Goal: Task Accomplishment & Management: Complete application form

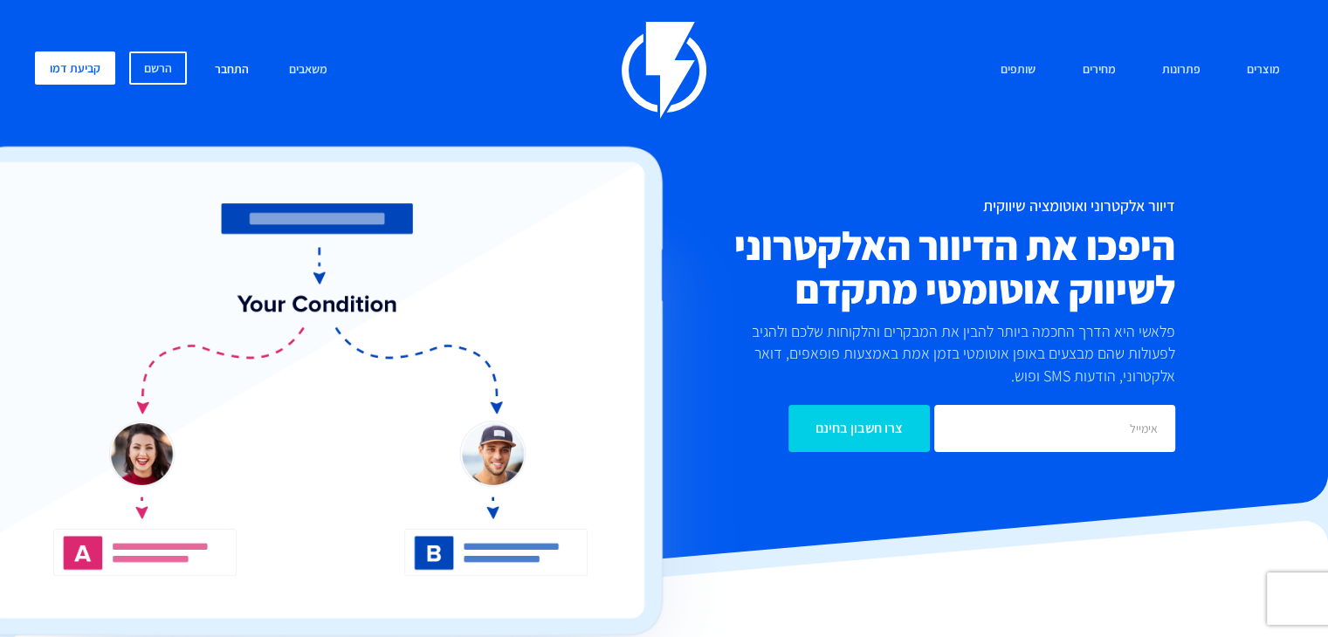
click at [218, 65] on link "התחבר" at bounding box center [232, 71] width 60 height 38
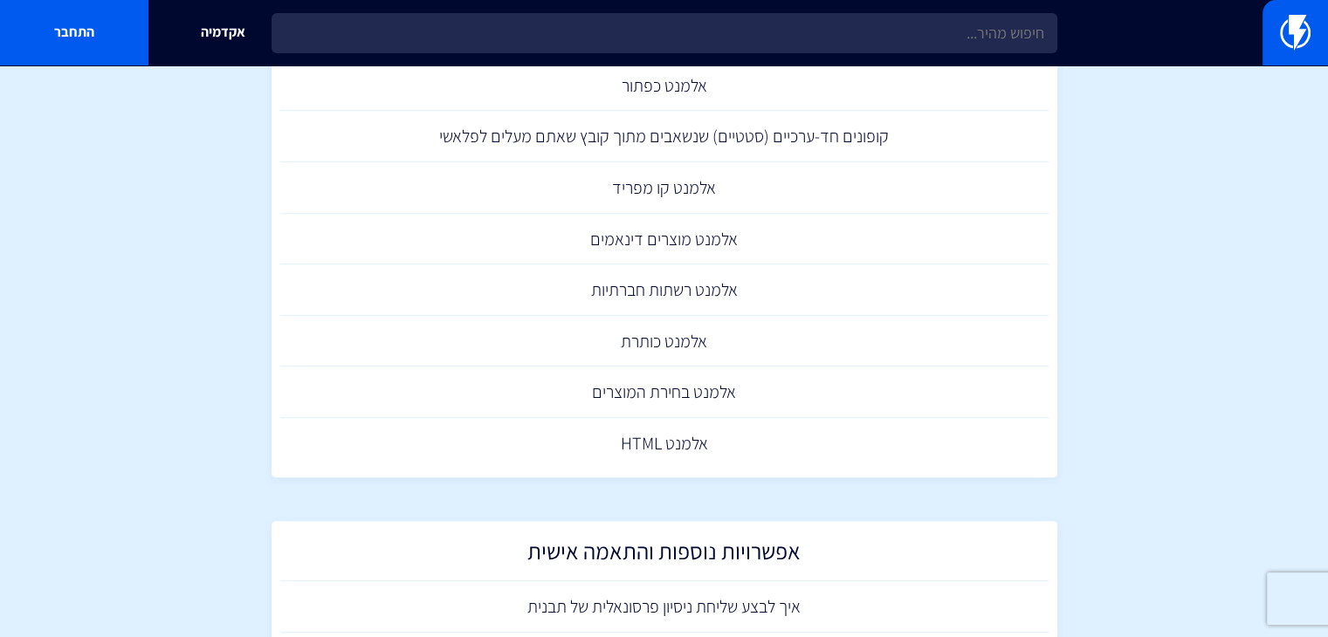
scroll to position [699, 0]
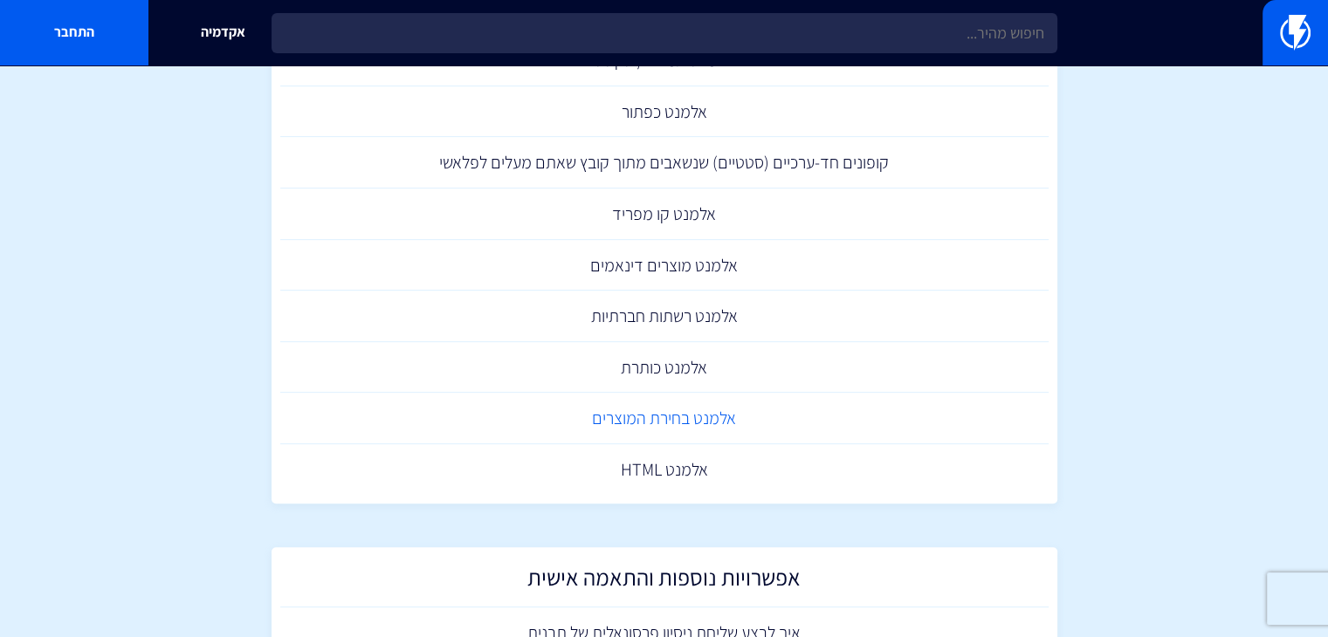
click at [685, 425] on link "אלמנט בחירת המוצרים" at bounding box center [664, 419] width 768 height 52
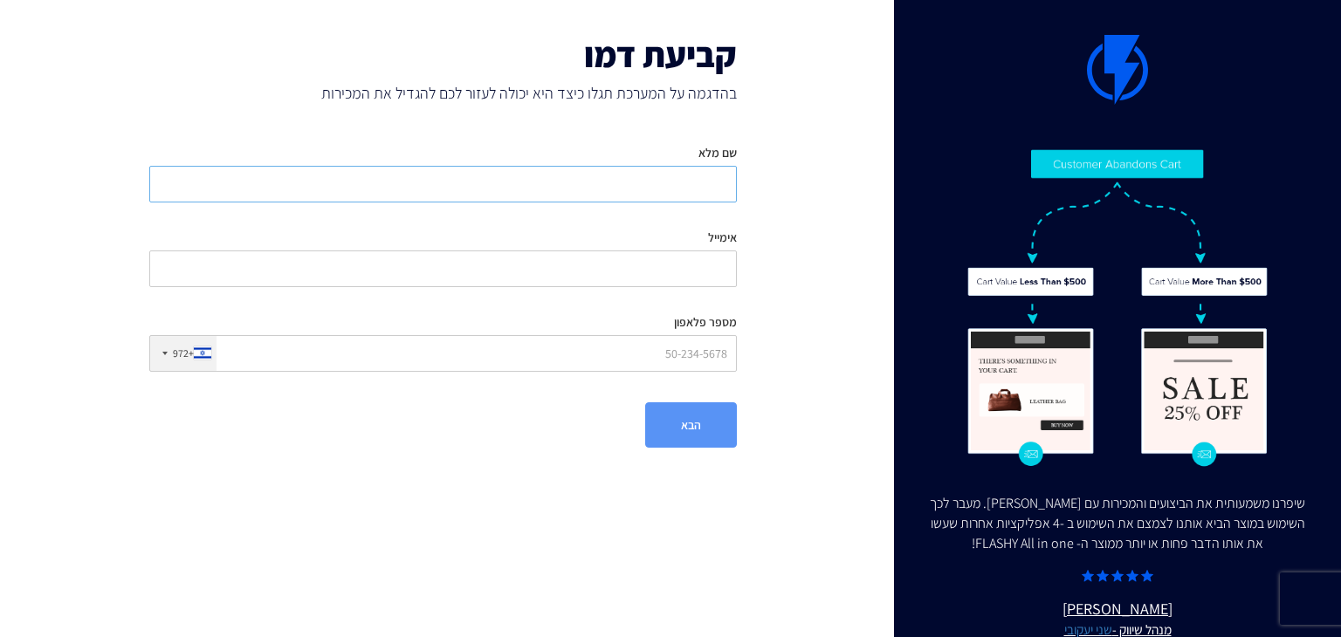
click at [680, 182] on input "שם מלא" at bounding box center [443, 184] width 588 height 37
type input "מיכל אשכנזי"
click at [705, 269] on input "אימייל" at bounding box center [443, 269] width 588 height 37
type input "discreethila.bp@gmail.com"
drag, startPoint x: 651, startPoint y: 361, endPoint x: 1069, endPoint y: 408, distance: 420.1
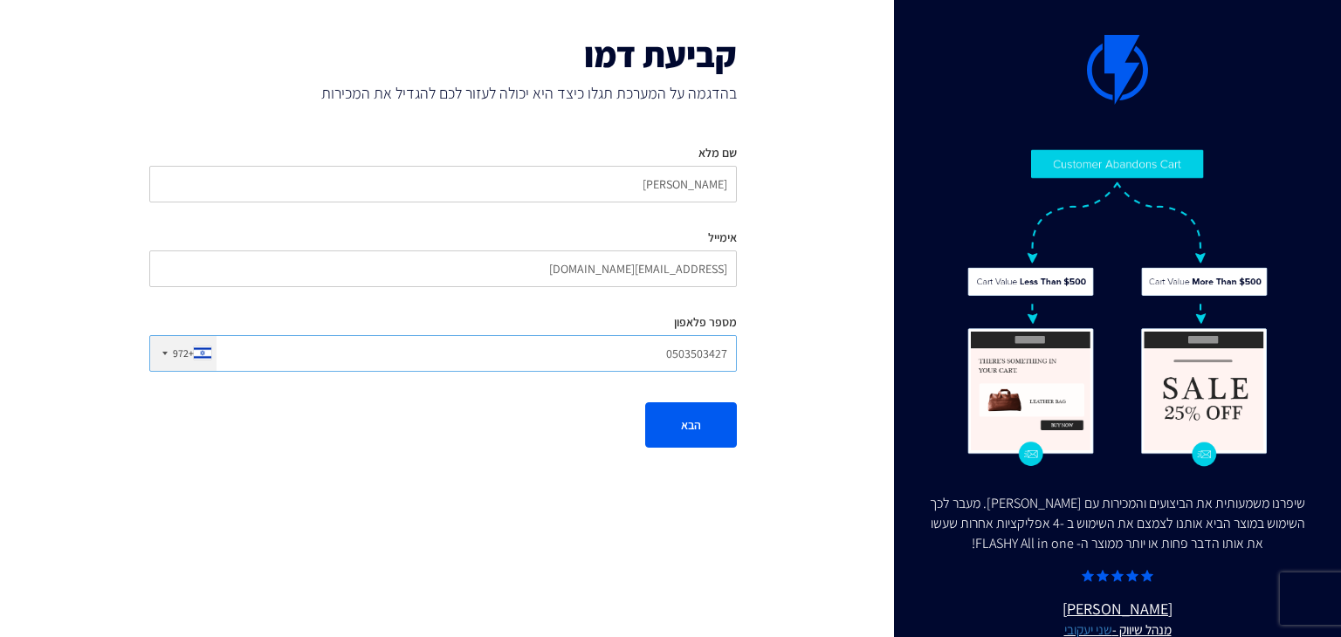
click at [1069, 408] on div "שיפרנו משמעותית את הביצועים והמכירות עם FLASHY. מעבר לכך השימוש במוצר הביא אותנ…" at bounding box center [671, 241] width 1368 height 483
type input "0542791997"
click at [713, 426] on button "הבא" at bounding box center [691, 425] width 92 height 45
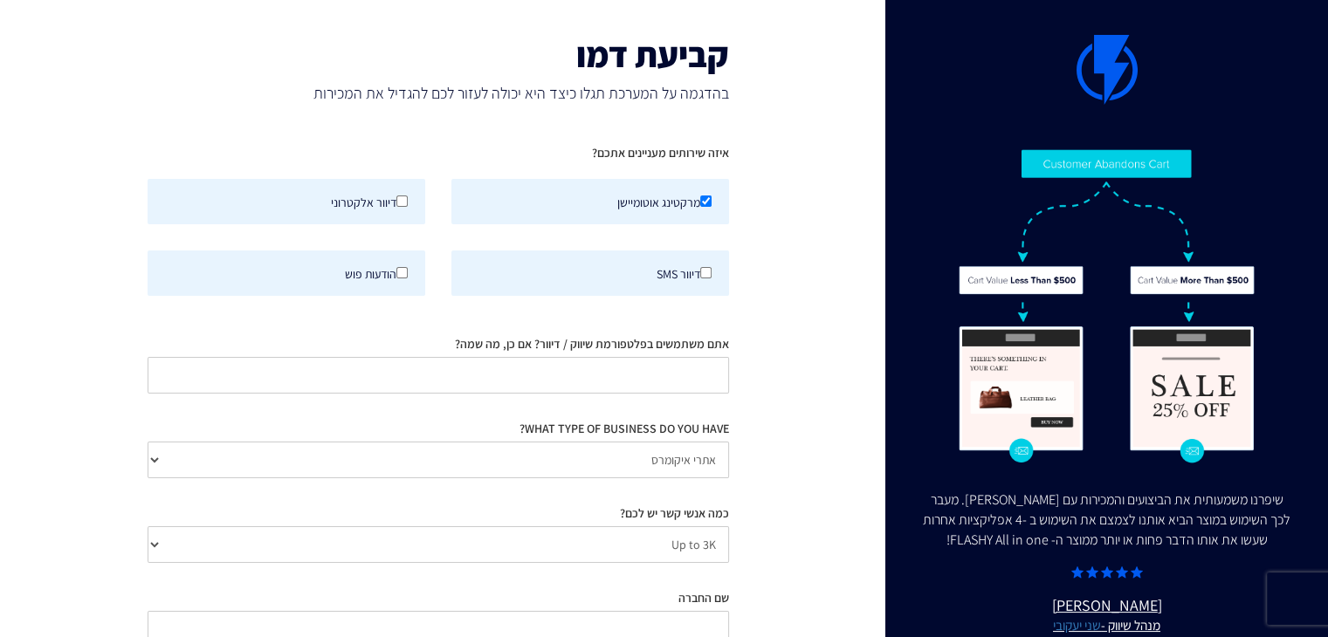
click at [404, 192] on div at bounding box center [401, 201] width 11 height 19
click at [404, 196] on input "דיוור אלקטרוני" at bounding box center [401, 201] width 11 height 11
checkbox input "true"
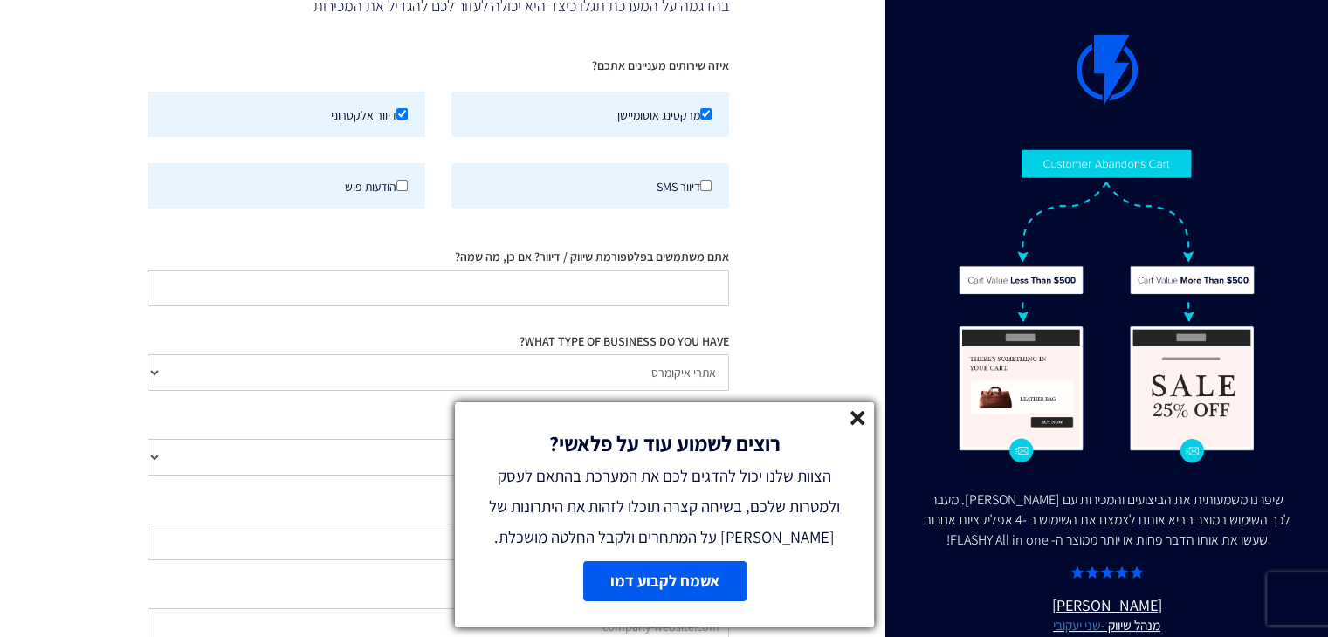
click at [853, 414] on line at bounding box center [857, 418] width 12 height 12
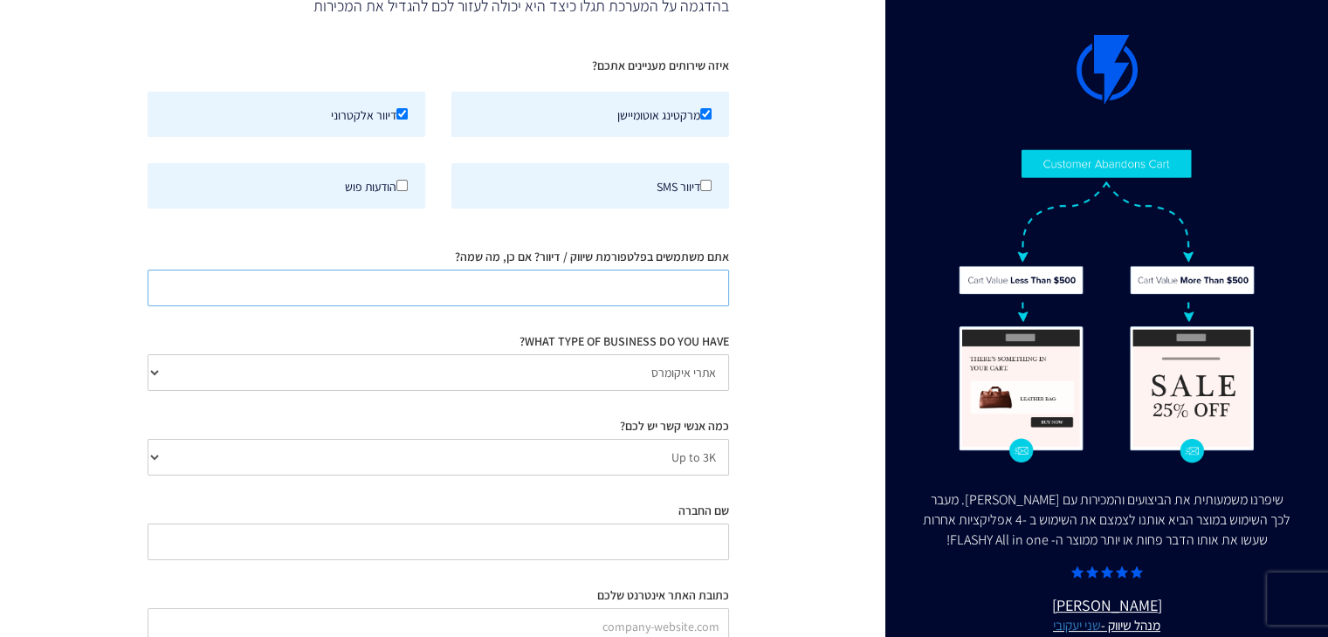
click at [628, 274] on input "אתם משתמשים בפלטפורמת שיווק / דיוור? אם כן, מה שמה?" at bounding box center [439, 288] width 582 height 37
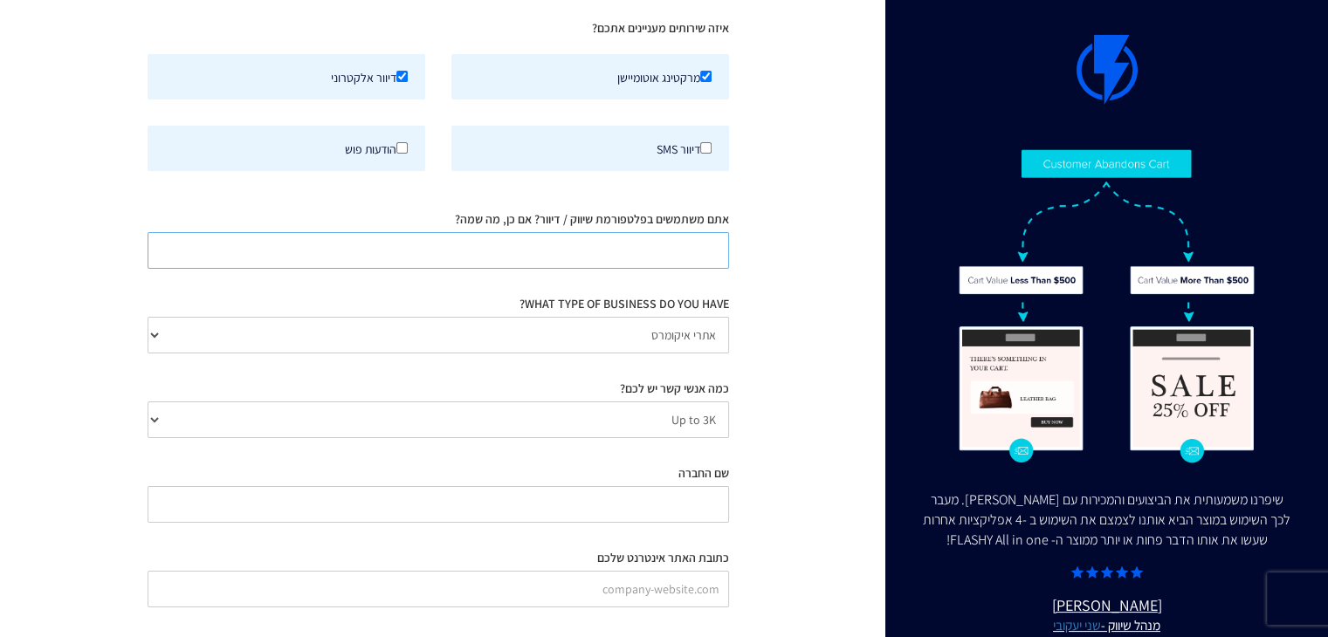
scroll to position [116, 0]
